Goal: Contribute content: Add original content to the website for others to see

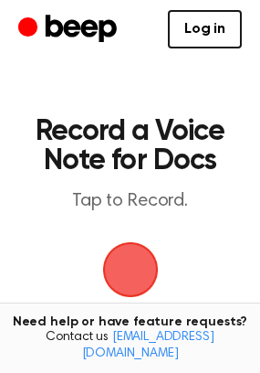
click at [142, 254] on span "button" at bounding box center [130, 269] width 51 height 51
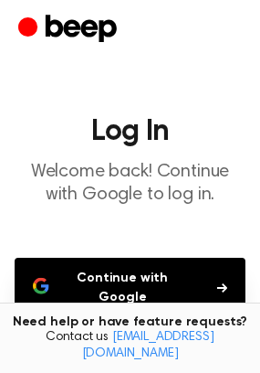
click at [142, 280] on button "Continue with Google" at bounding box center [130, 287] width 231 height 60
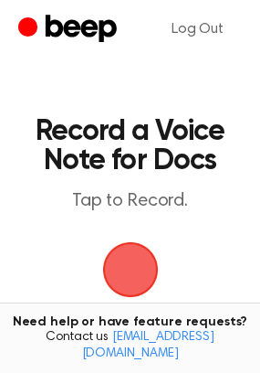
click at [110, 260] on span "button" at bounding box center [130, 269] width 51 height 51
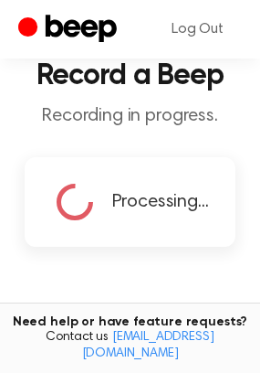
scroll to position [109, 0]
